Goal: Browse casually

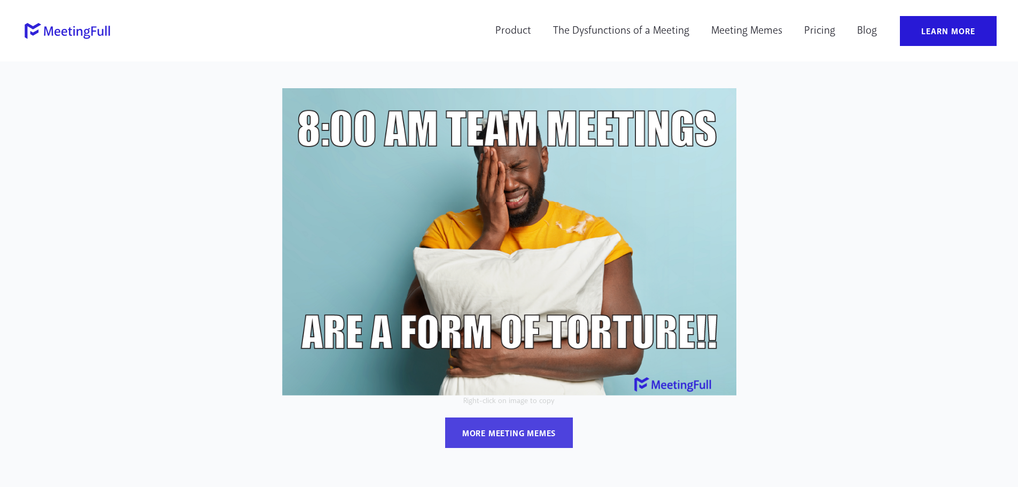
click at [533, 436] on div "more meeting memes" at bounding box center [508, 433] width 93 height 11
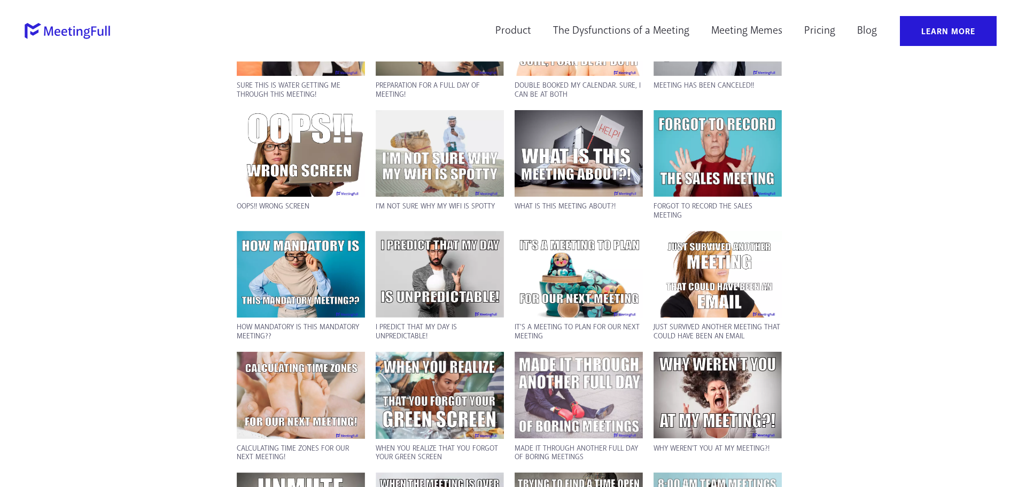
scroll to position [1540, 0]
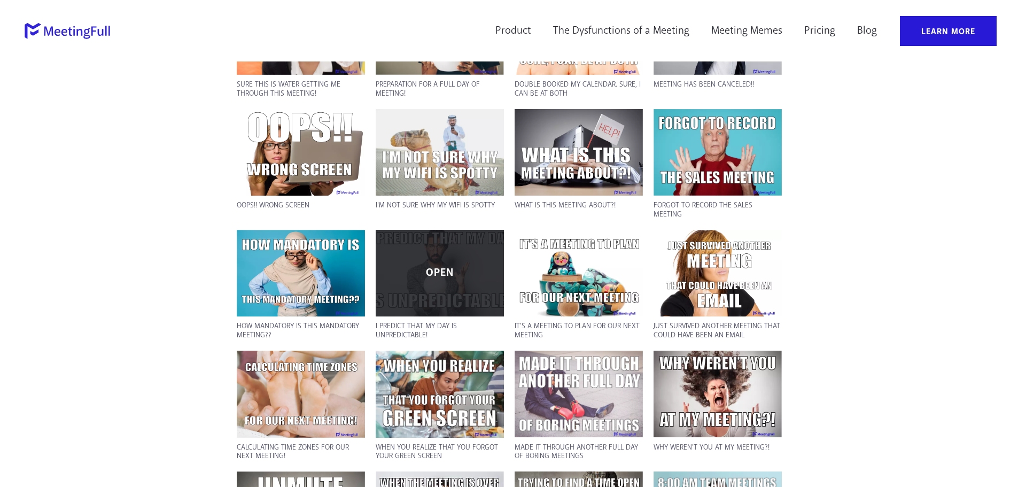
click at [464, 268] on p "OPEN" at bounding box center [440, 273] width 118 height 11
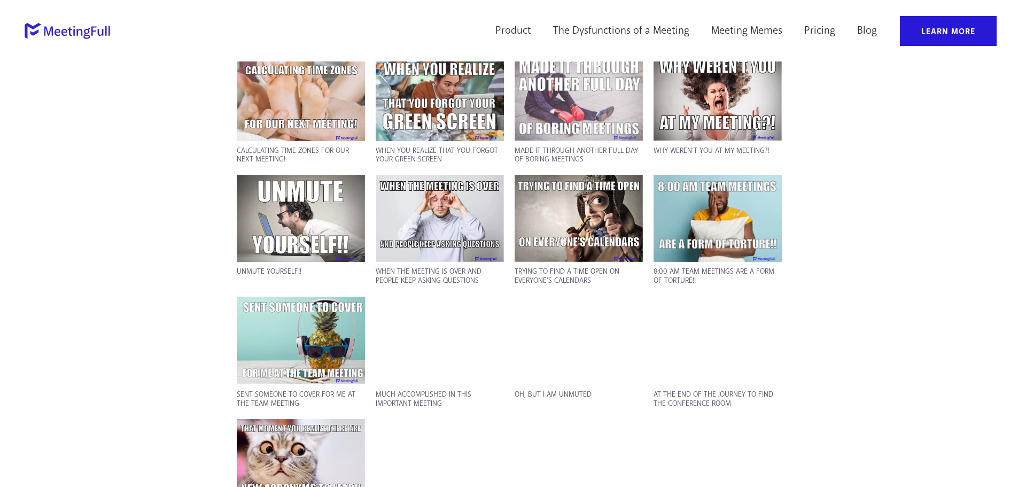
scroll to position [1861, 0]
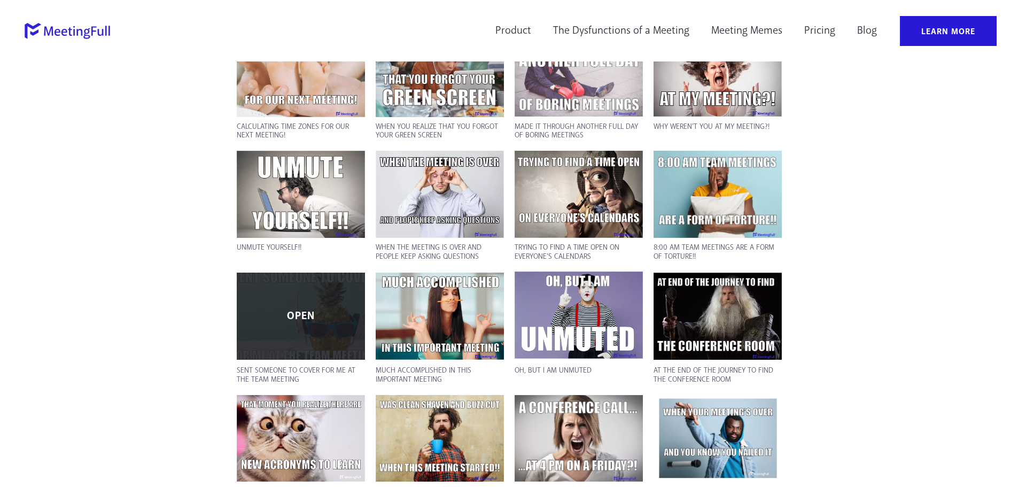
click at [303, 311] on p "OPEN" at bounding box center [301, 316] width 118 height 11
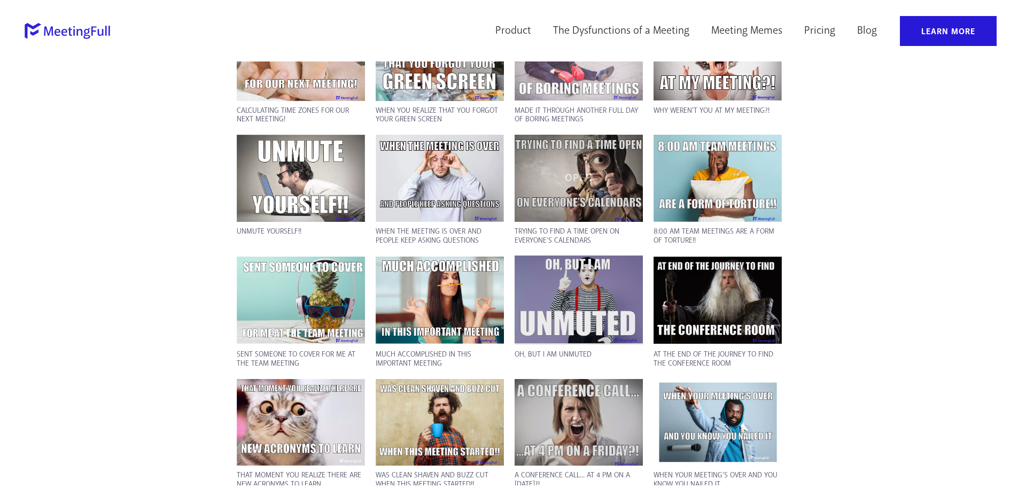
scroll to position [1754, 0]
